Goal: Information Seeking & Learning: Learn about a topic

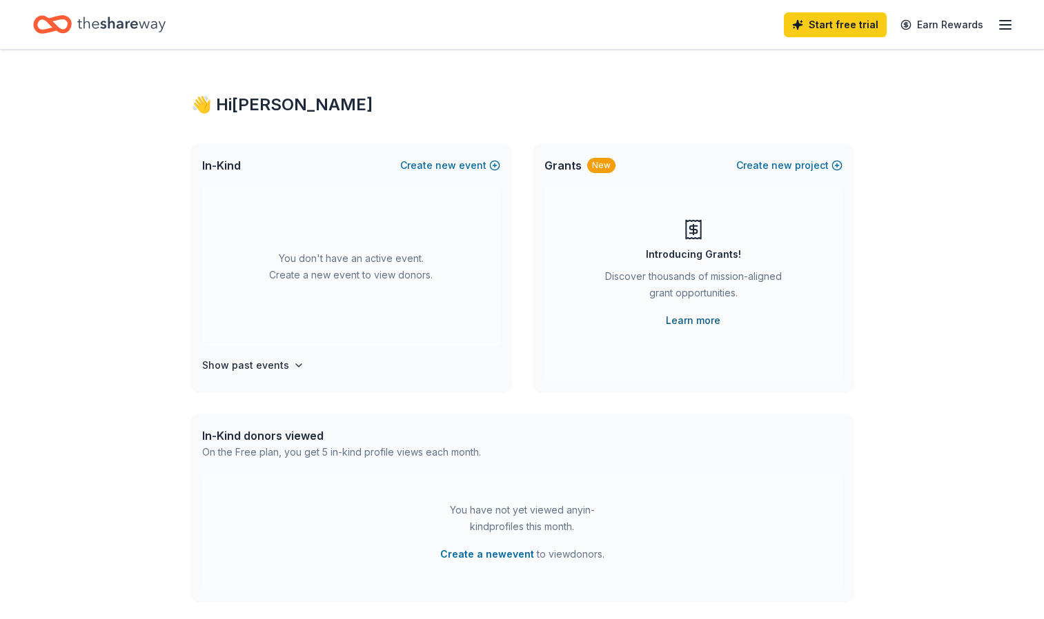
click at [696, 318] on link "Learn more" at bounding box center [693, 320] width 54 height 17
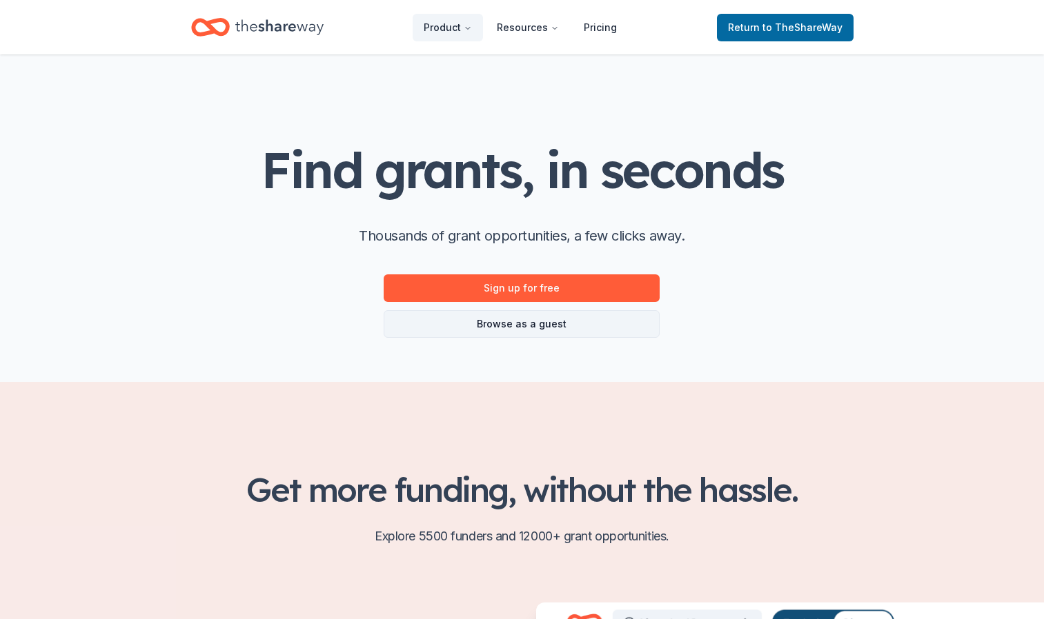
click at [521, 326] on link "Browse as a guest" at bounding box center [522, 324] width 276 height 28
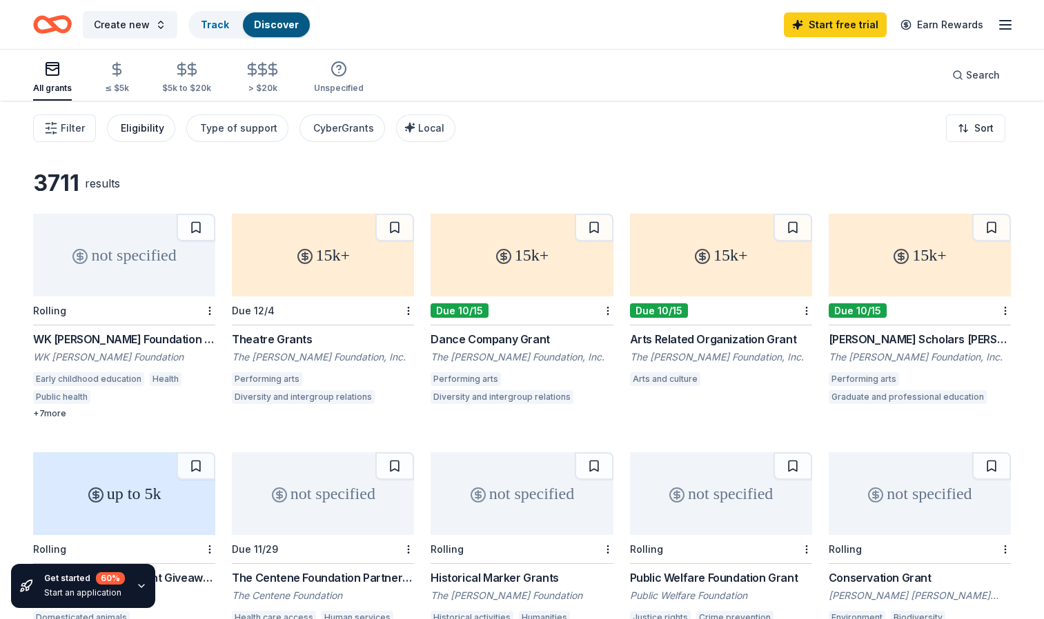
click at [146, 123] on div "Eligibility" at bounding box center [142, 128] width 43 height 17
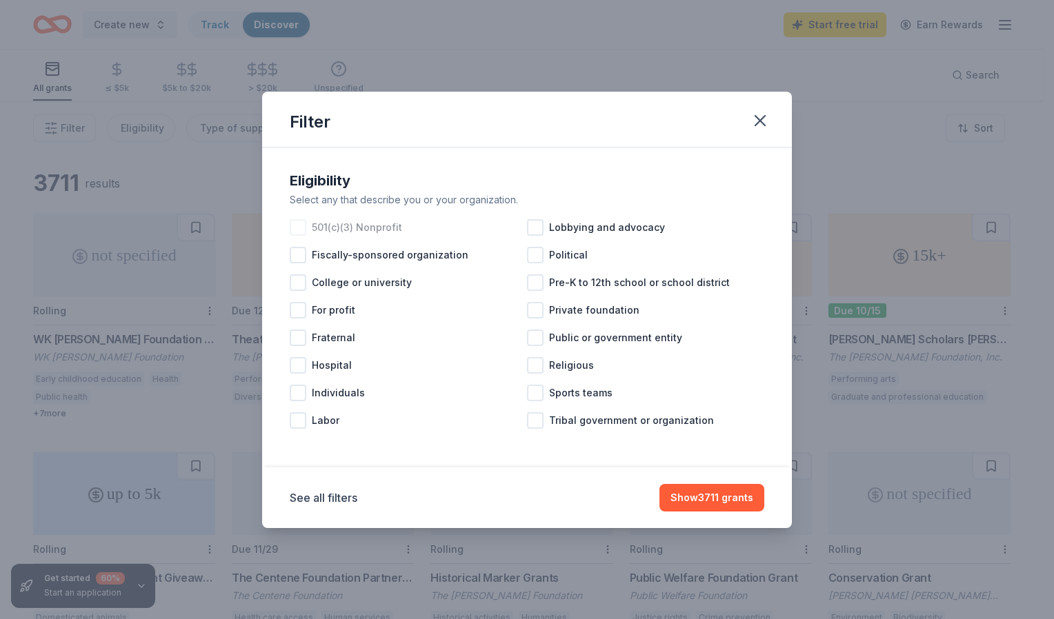
click at [303, 230] on div at bounding box center [298, 227] width 17 height 17
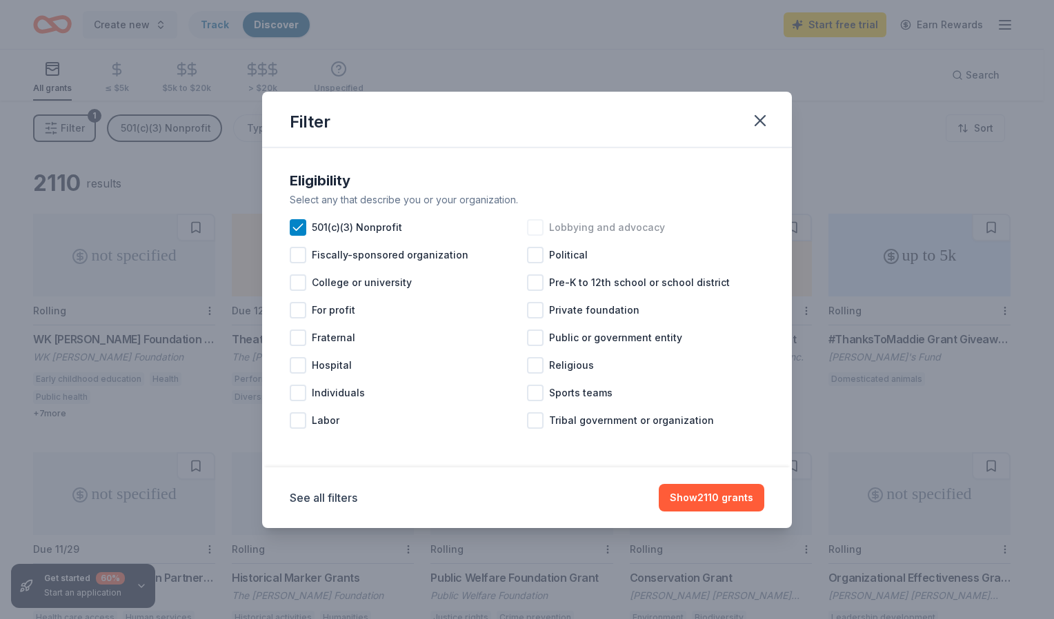
click at [539, 229] on div at bounding box center [535, 227] width 17 height 17
click at [537, 312] on div at bounding box center [535, 310] width 17 height 17
click at [715, 495] on button "Show 1879 grants" at bounding box center [710, 498] width 108 height 28
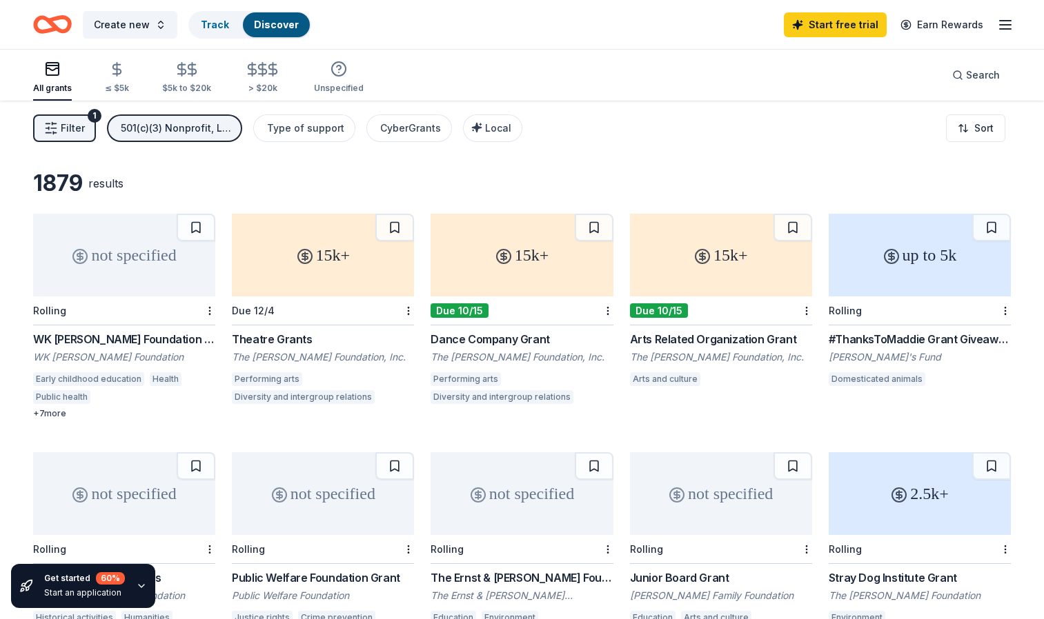
click at [105, 274] on div "not specified" at bounding box center [124, 255] width 182 height 83
click at [318, 132] on div "Type of support" at bounding box center [305, 128] width 77 height 17
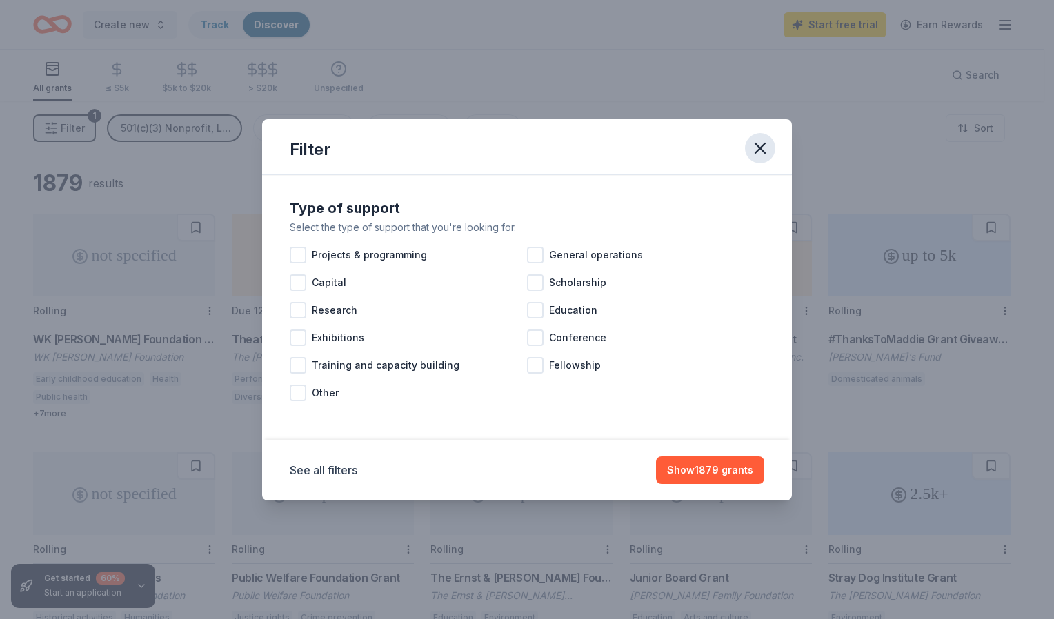
click at [759, 146] on icon "button" at bounding box center [760, 148] width 10 height 10
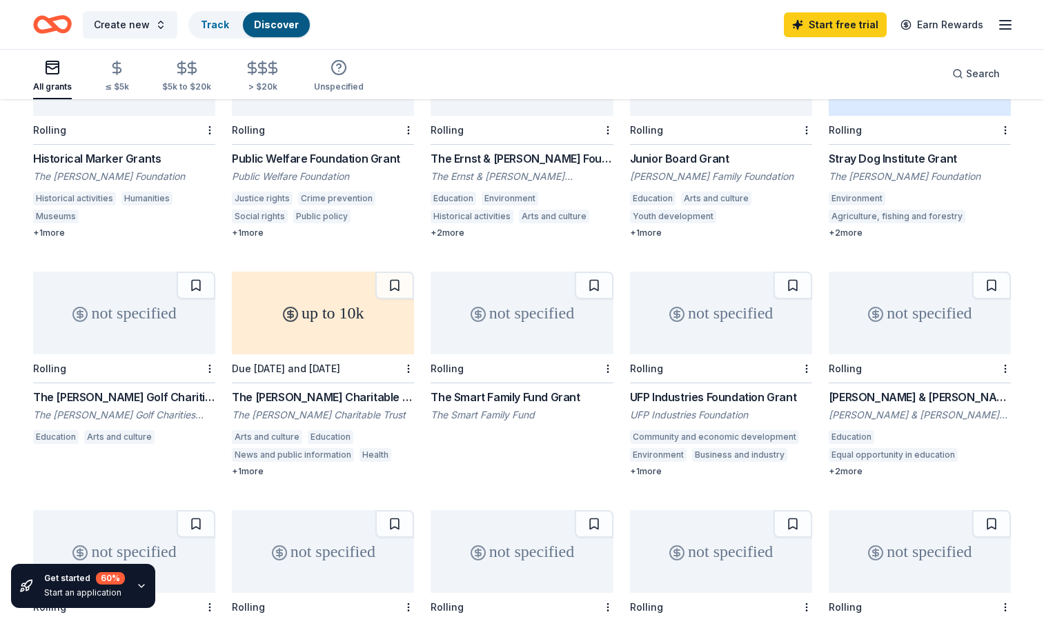
scroll to position [420, 0]
click at [167, 400] on div "The Wadsworth Golf Charities Foundation Grant" at bounding box center [124, 396] width 182 height 17
click at [510, 397] on div "The Smart Family Fund Grant" at bounding box center [521, 396] width 182 height 17
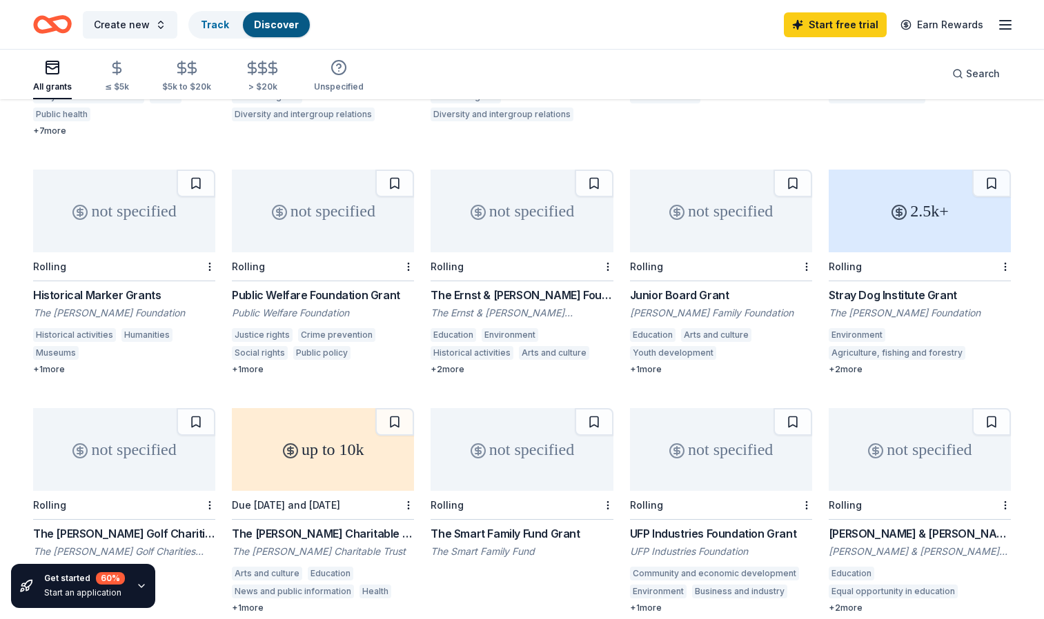
scroll to position [0, 0]
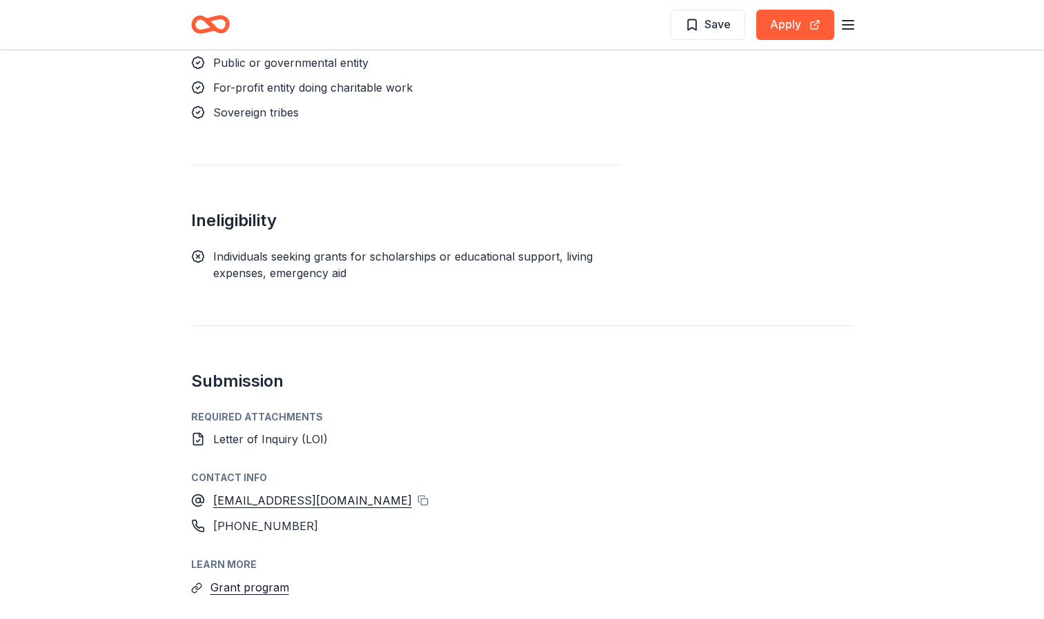
scroll to position [1640, 0]
